Goal: Use online tool/utility: Utilize a website feature to perform a specific function

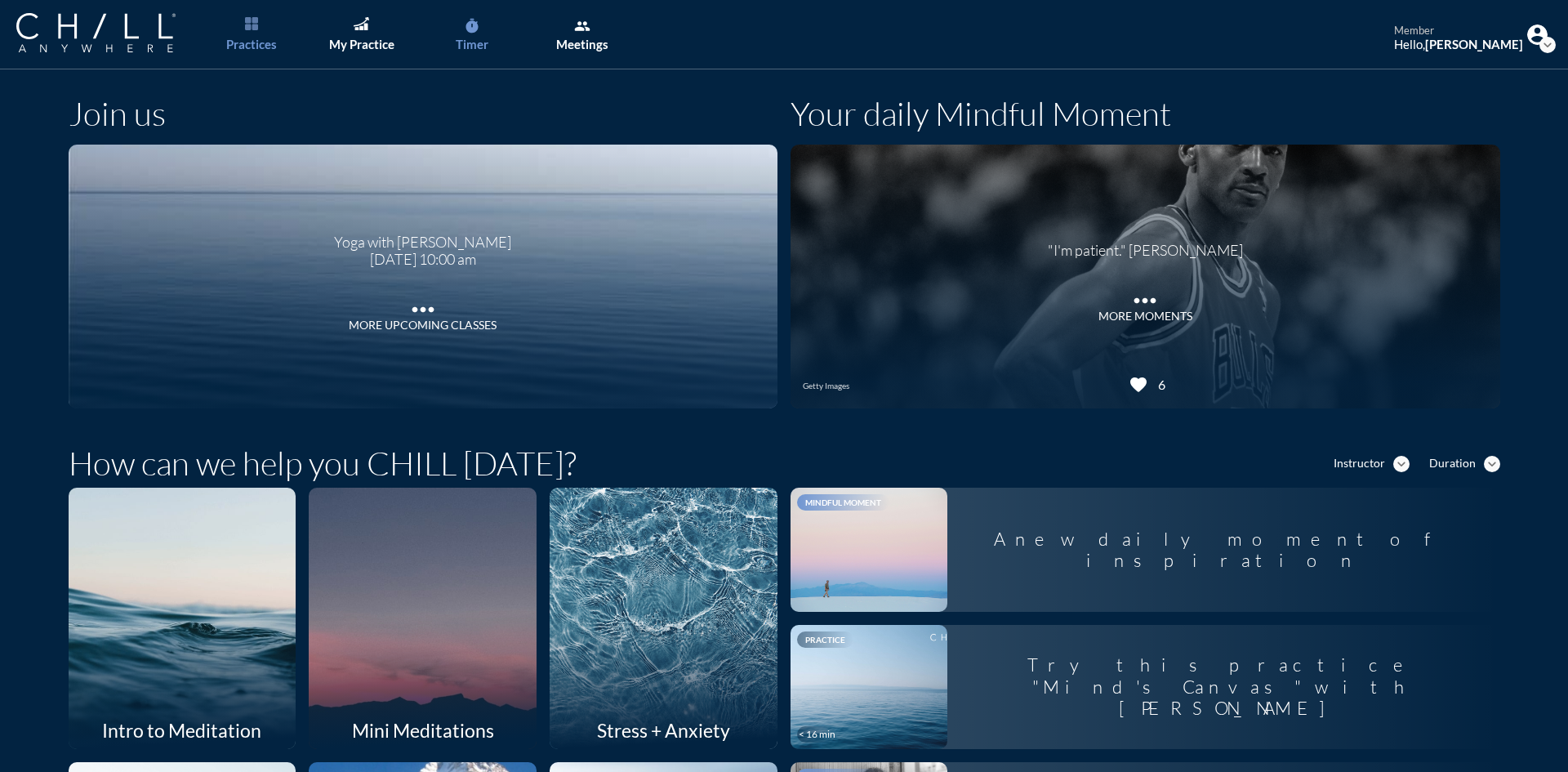
click at [482, 32] on link "timer Timer" at bounding box center [471, 34] width 86 height 69
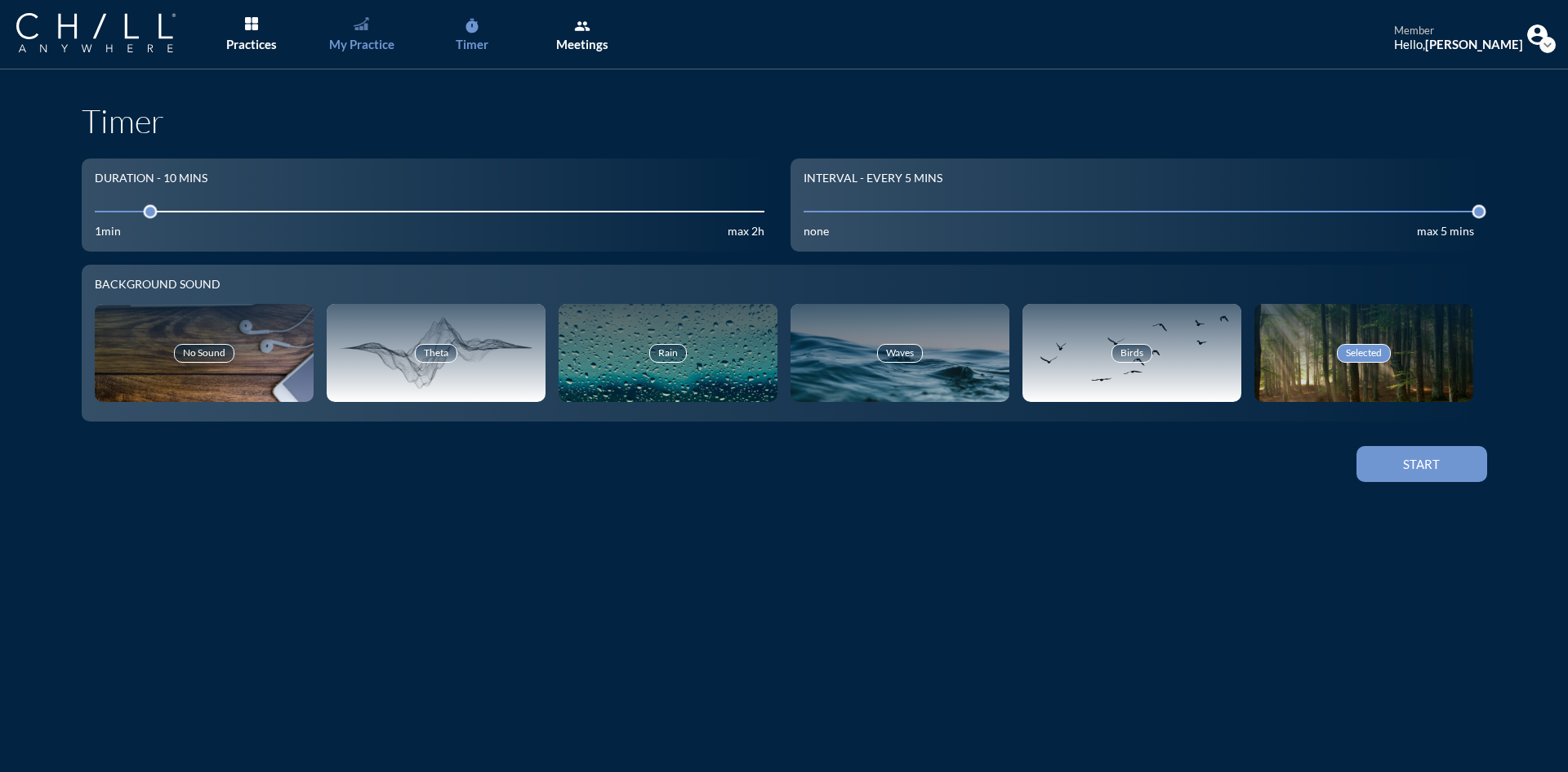
click at [372, 37] on div "My Practice" at bounding box center [362, 44] width 65 height 15
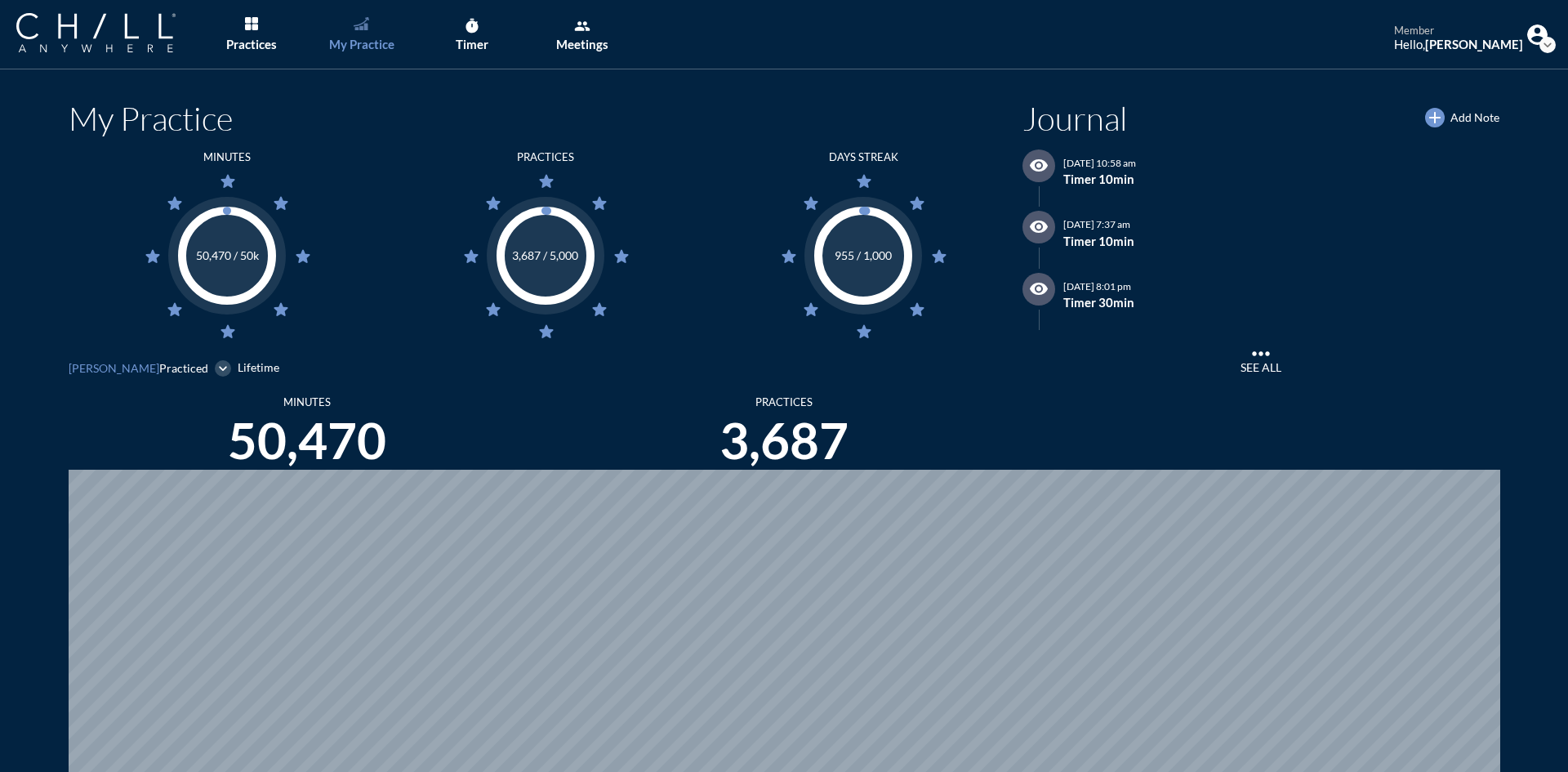
scroll to position [772, 1556]
click at [470, 21] on icon "timer" at bounding box center [472, 27] width 17 height 17
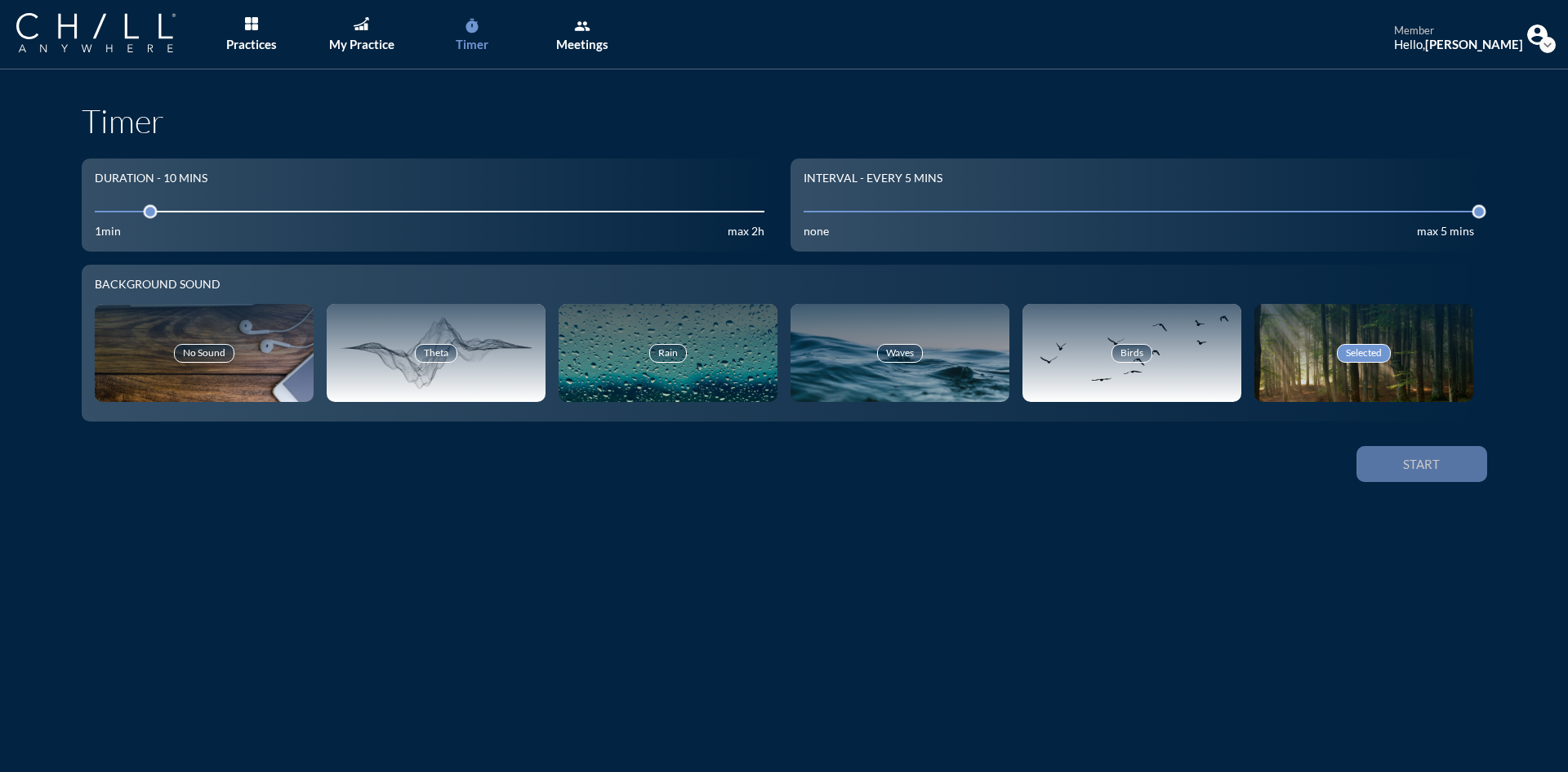
click at [1429, 475] on button "Start" at bounding box center [1423, 463] width 131 height 36
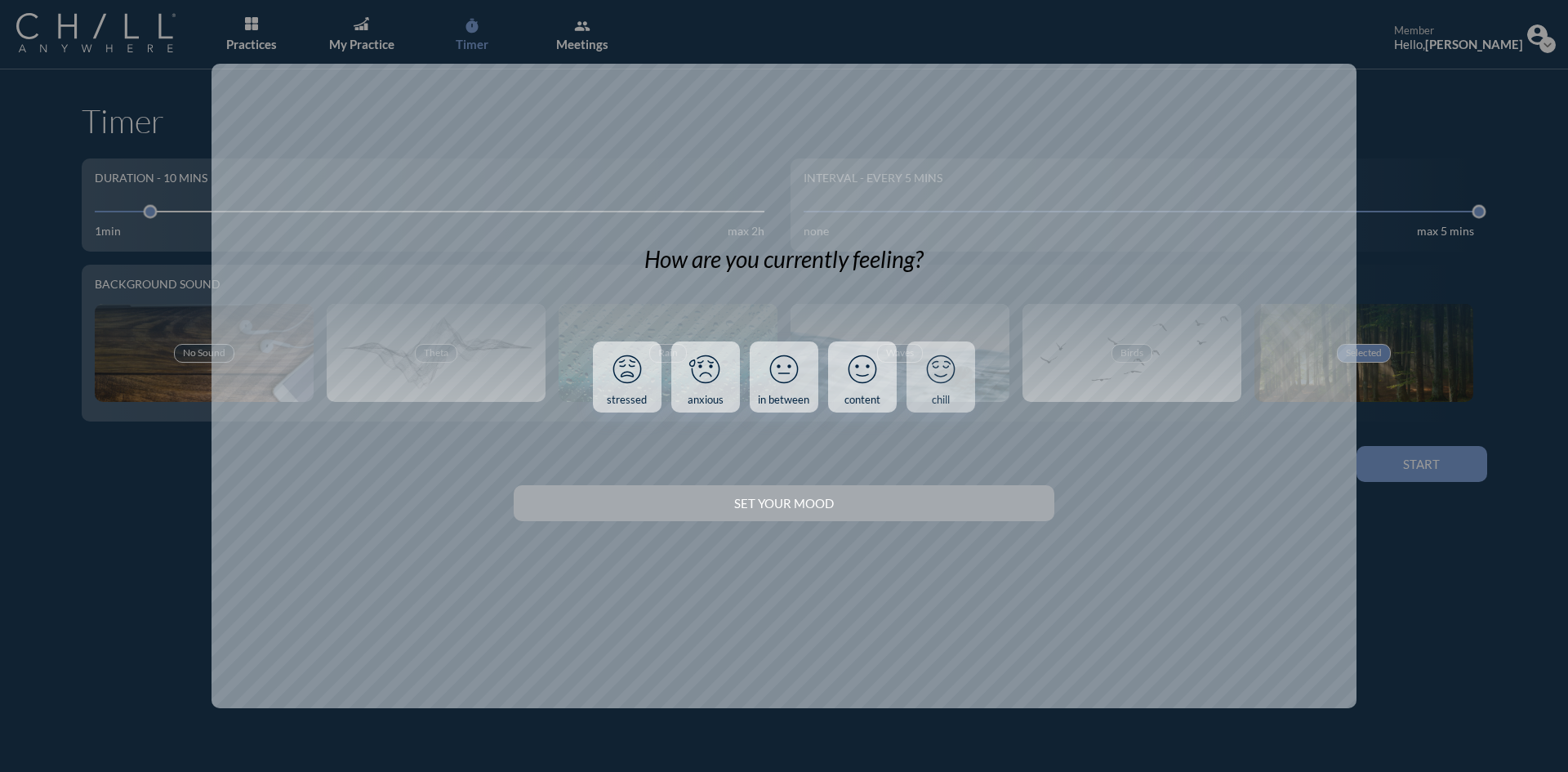
click at [929, 380] on icon at bounding box center [941, 369] width 42 height 42
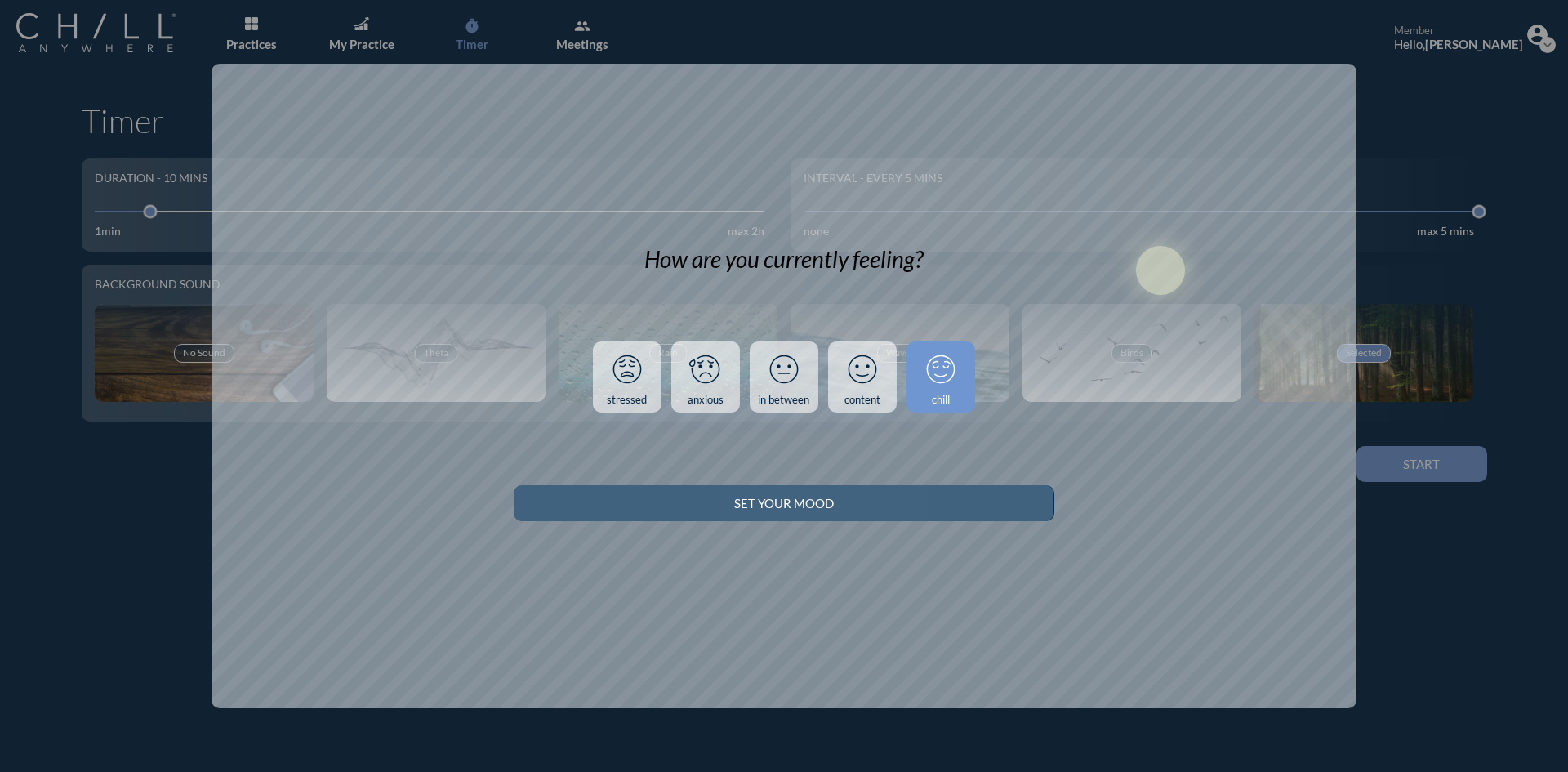
click at [900, 510] on div "Set your Mood" at bounding box center [784, 504] width 482 height 15
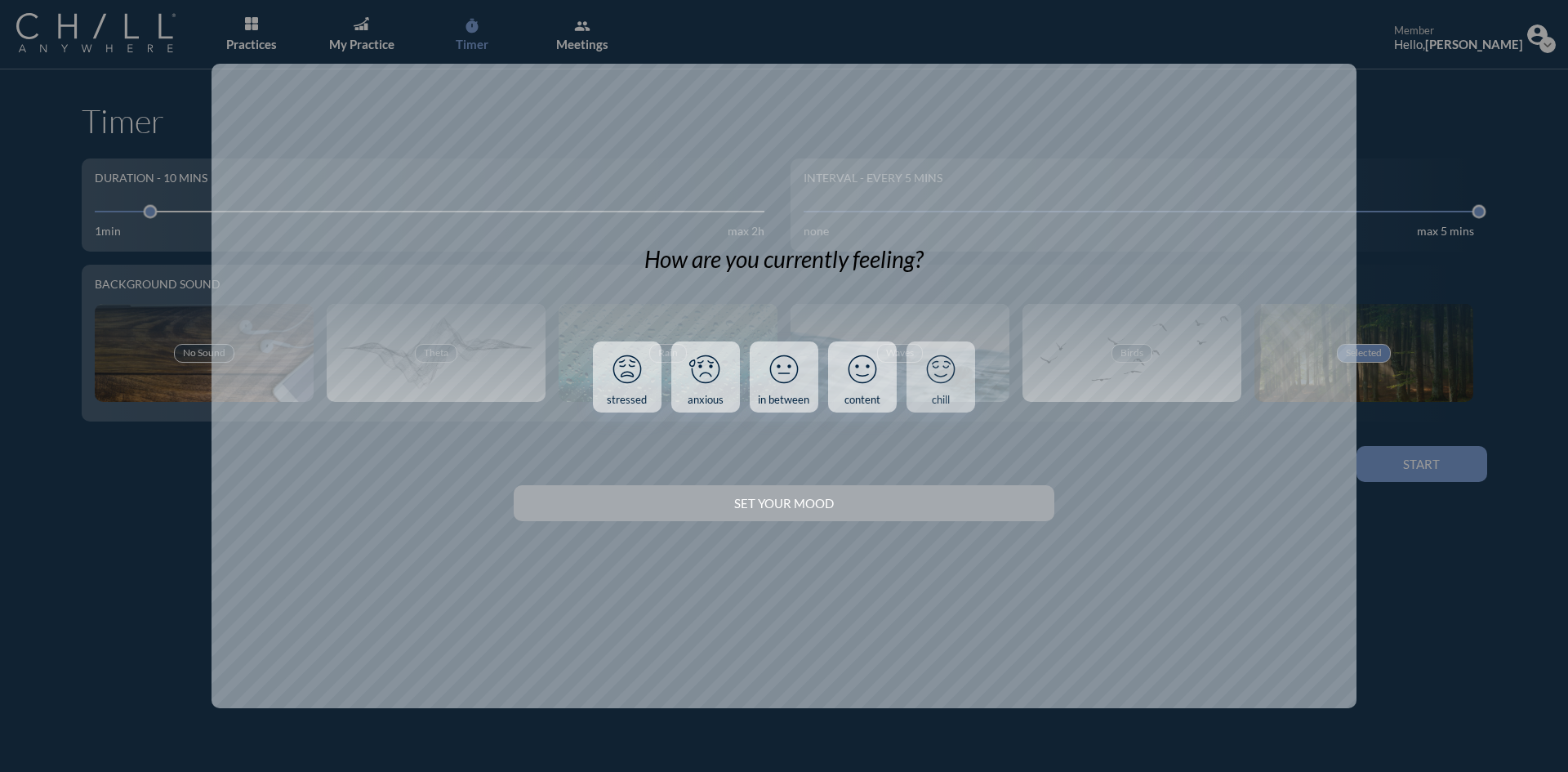
click at [940, 395] on div "chill" at bounding box center [941, 401] width 18 height 13
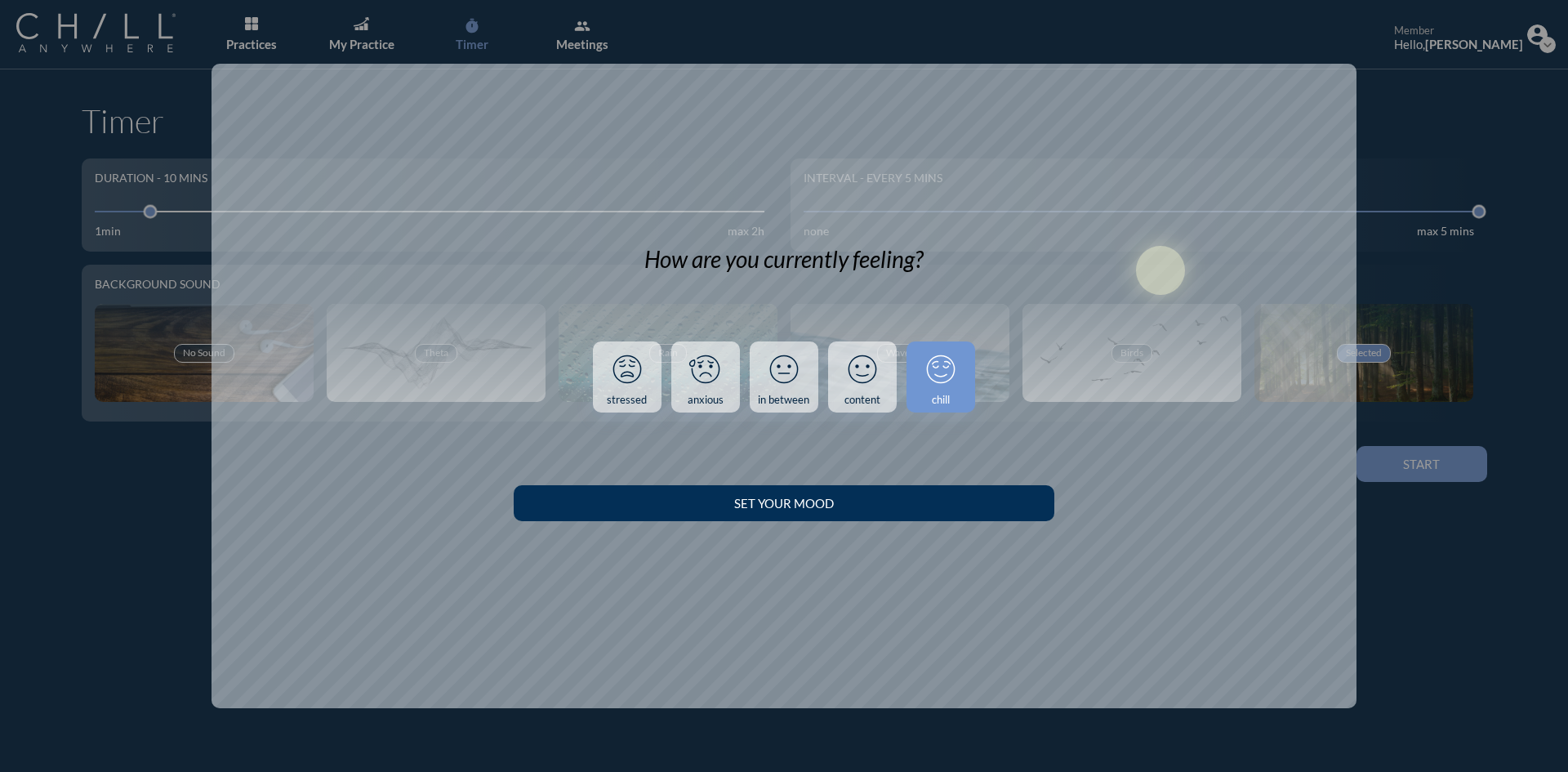
click at [894, 498] on div "Set your Mood" at bounding box center [784, 504] width 482 height 15
